Goal: Information Seeking & Learning: Learn about a topic

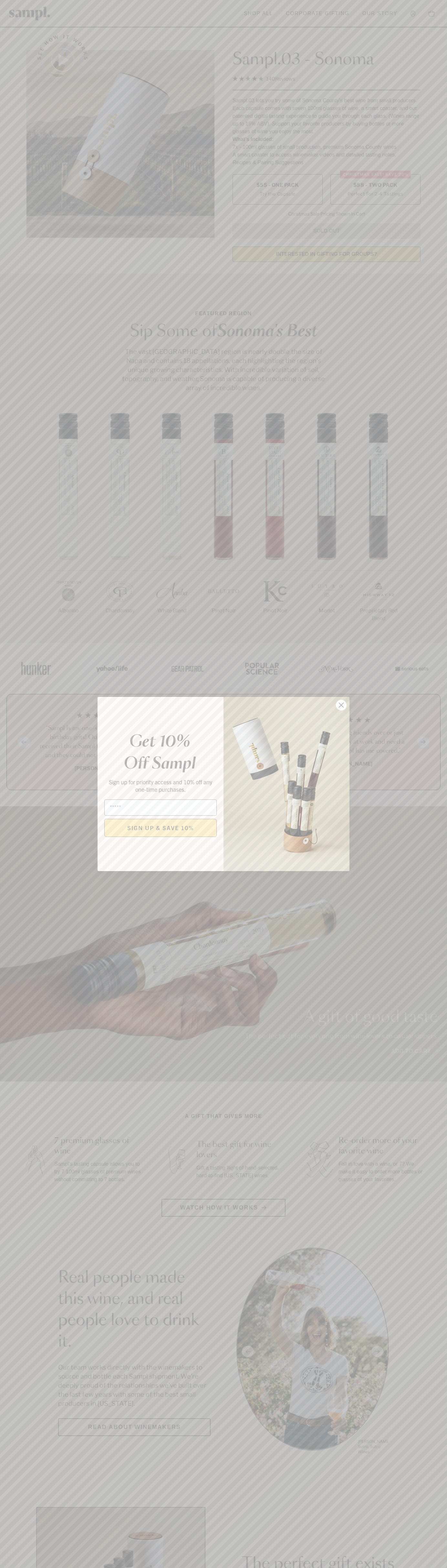
click at [341, 705] on icon "Close dialog" at bounding box center [341, 705] width 4 height 4
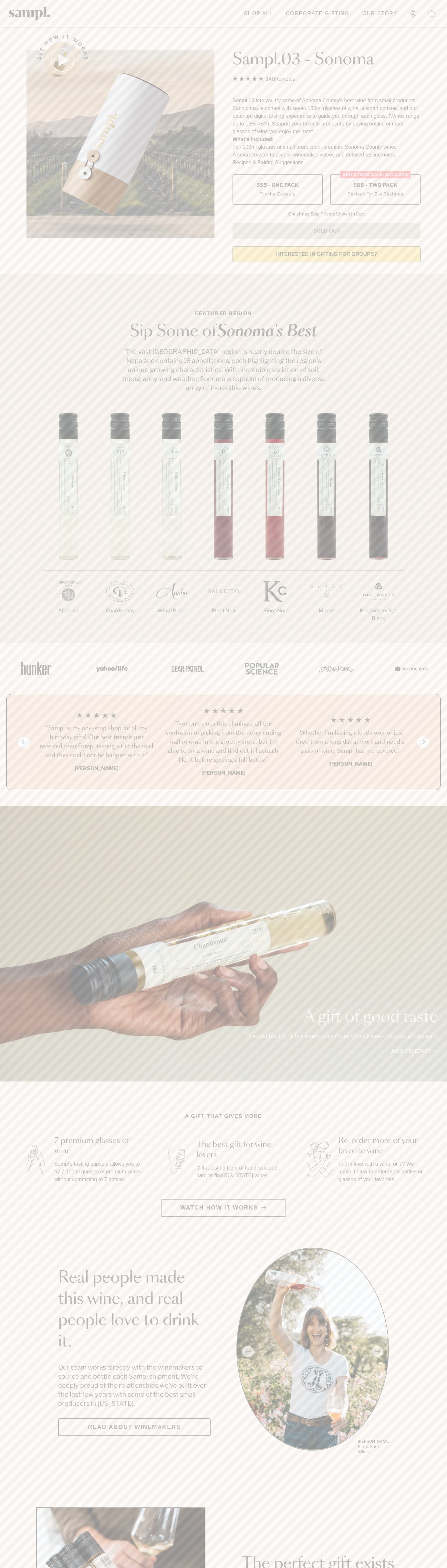
click at [375, 190] on label "Christmas SALE! Save 20% $88 - Two Pack Perfect For 2-4 Tastings" at bounding box center [375, 189] width 90 height 30
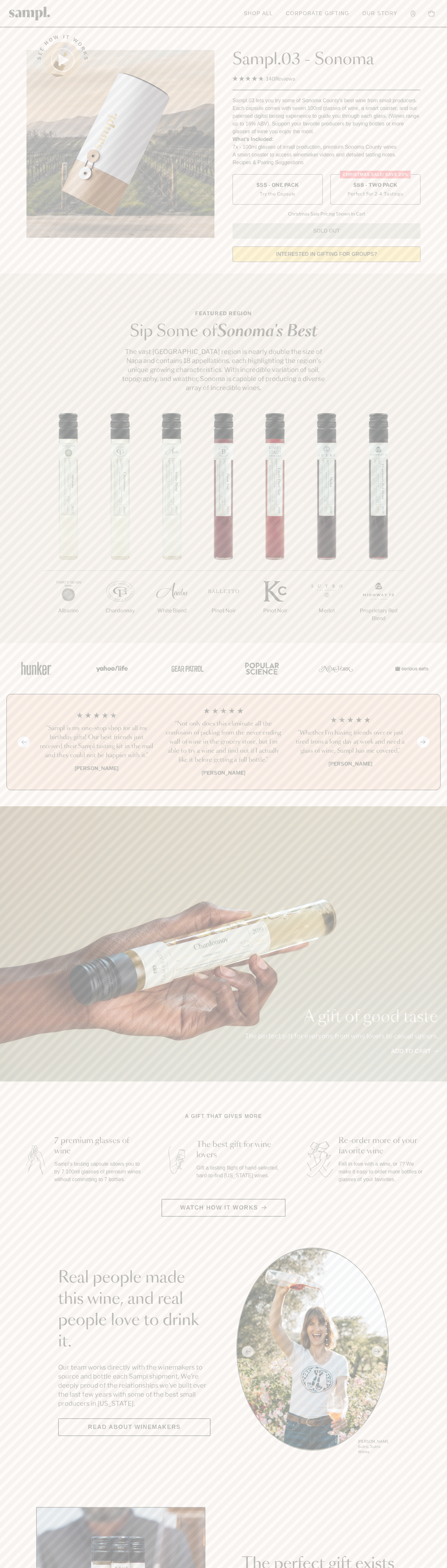
click at [224, 743] on h3 "“Not only does this eliminate all the confusion of picking from the never endin…" at bounding box center [223, 742] width 116 height 45
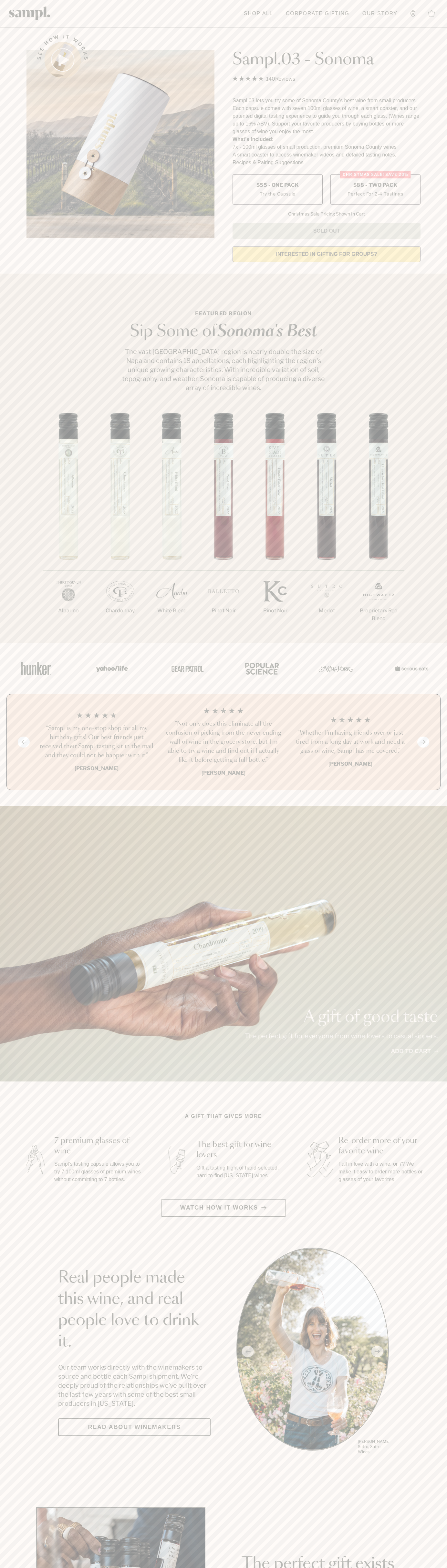
click at [331, 9] on link "Corporate Gifting" at bounding box center [317, 13] width 70 height 14
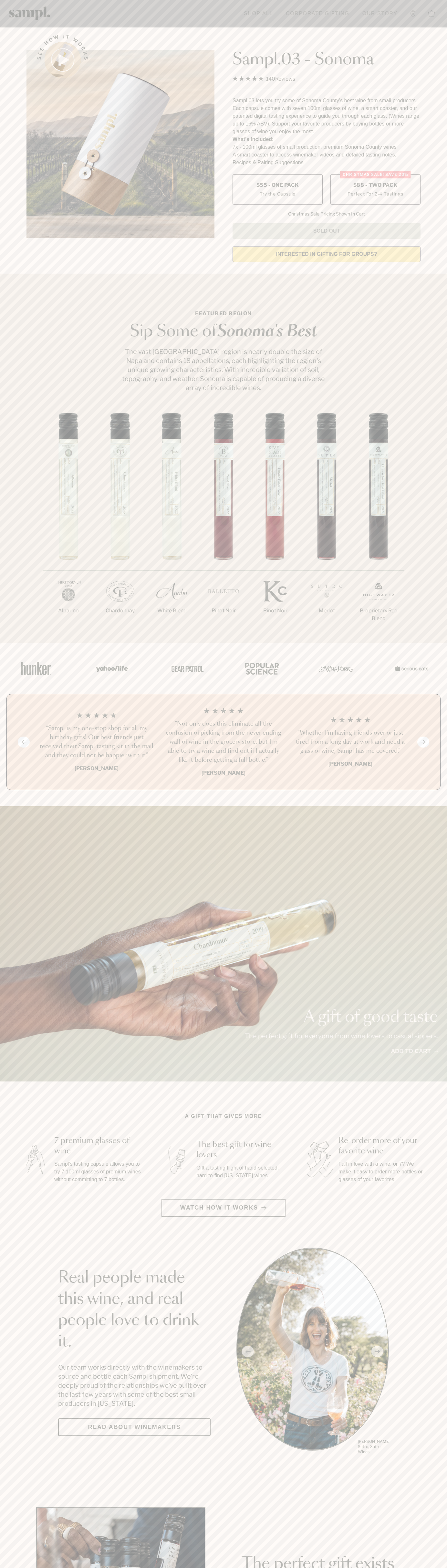
click at [77, 1567] on html "Skip to main content Toggle navigation menu Shop All Corporate Gifting Our Stor…" at bounding box center [224, 1513] width 447 height 3026
click at [22, 142] on div "See how it works Sampl.03 - Sonoma 4.9 Rated 4.9 out of 5 stars 140 Reviews Cli…" at bounding box center [224, 146] width 406 height 241
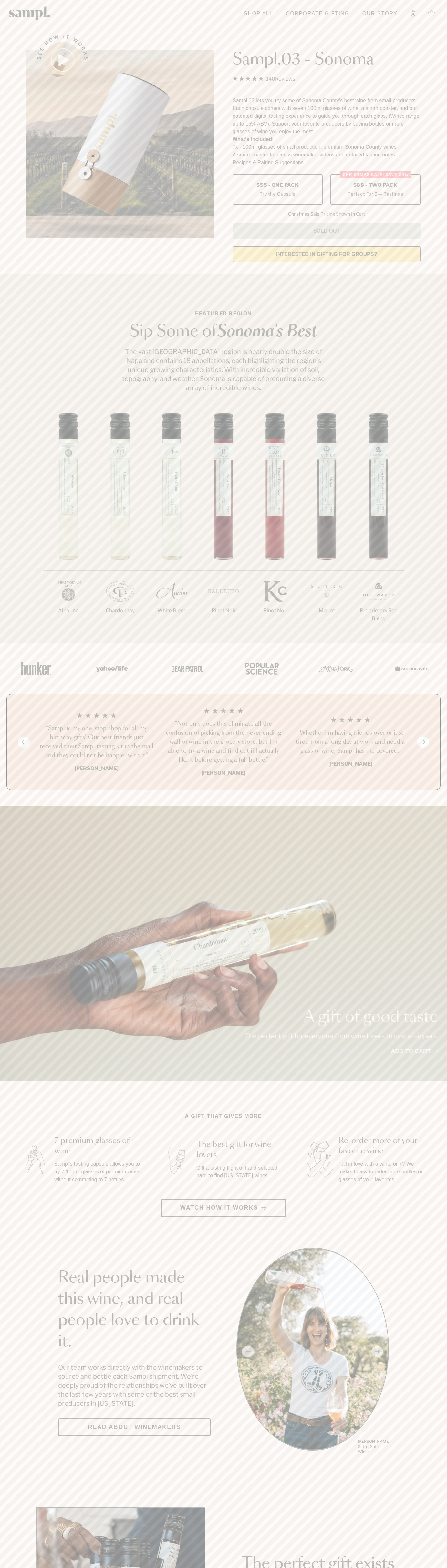
click at [375, 190] on label "Christmas SALE! Save 20% $88 - Two Pack Perfect For 2-4 Tastings" at bounding box center [375, 189] width 90 height 30
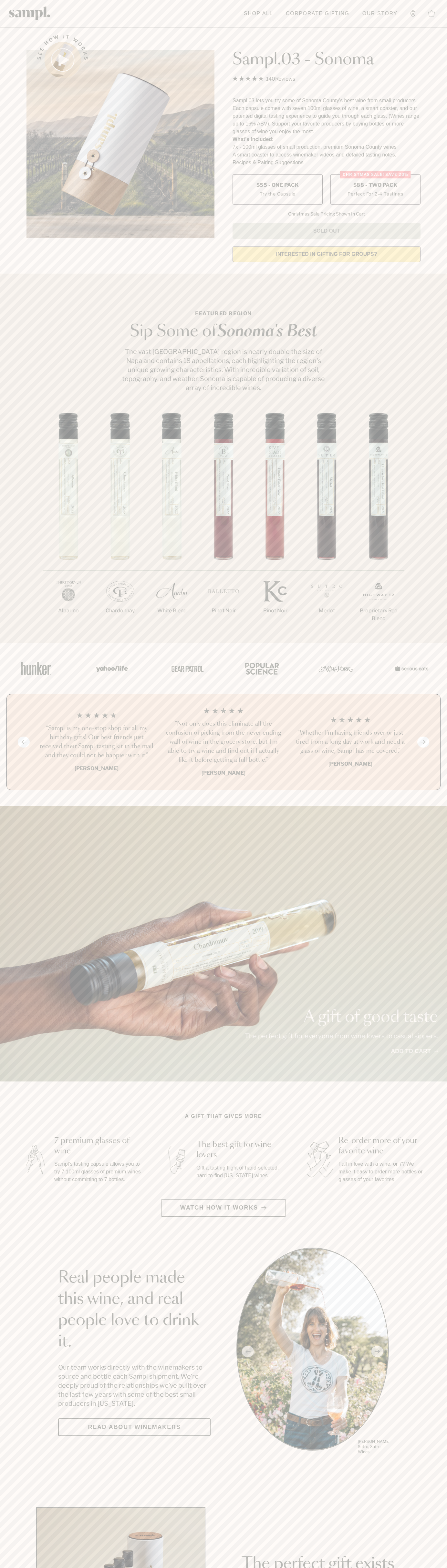
click at [224, 743] on h3 "“Not only does this eliminate all the confusion of picking from the never endin…" at bounding box center [223, 742] width 116 height 45
